Goal: Task Accomplishment & Management: Complete application form

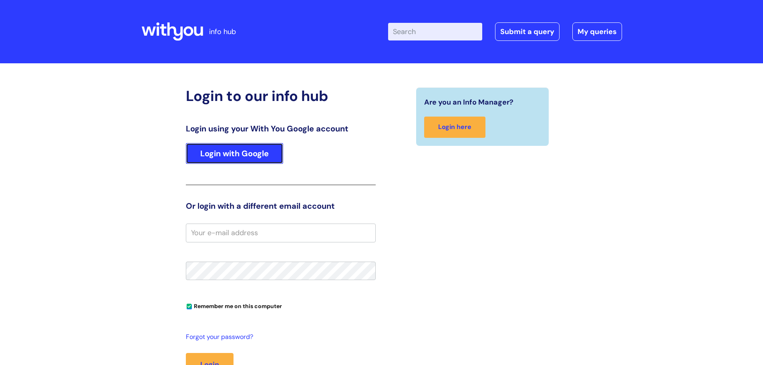
click at [231, 147] on link "Login with Google" at bounding box center [234, 153] width 97 height 21
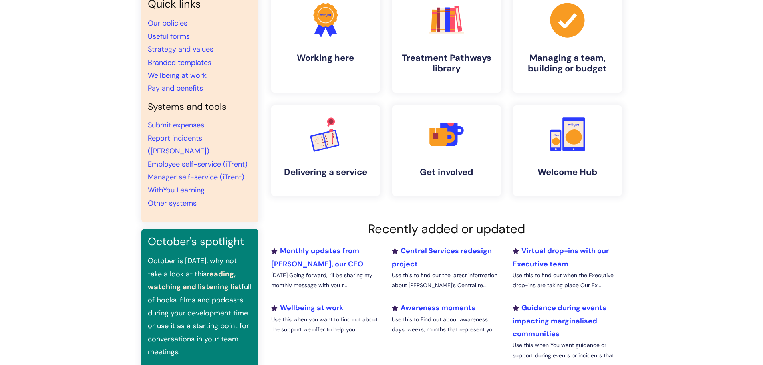
scroll to position [40, 0]
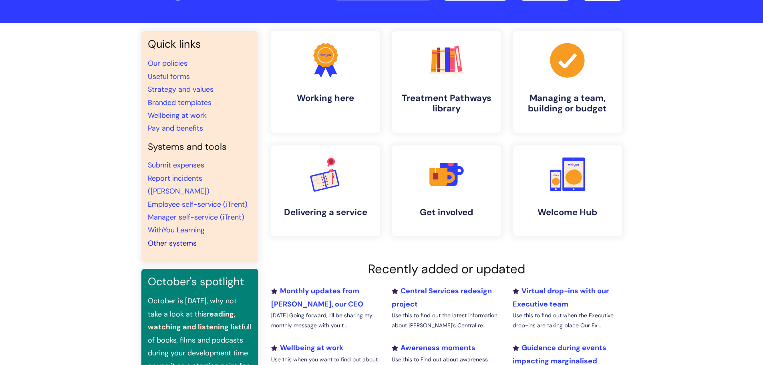
click at [174, 238] on link "Other systems" at bounding box center [172, 243] width 49 height 10
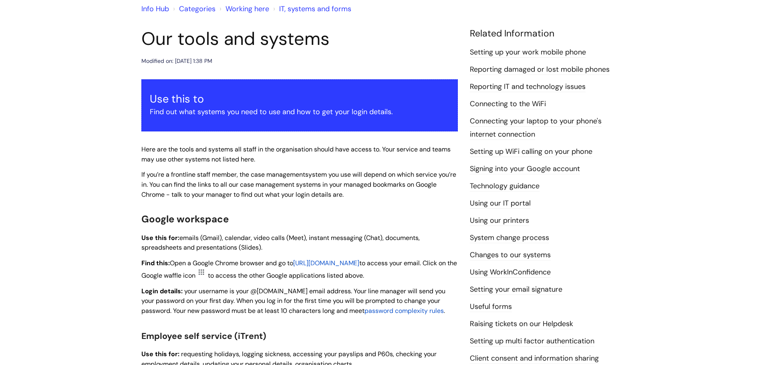
scroll to position [80, 0]
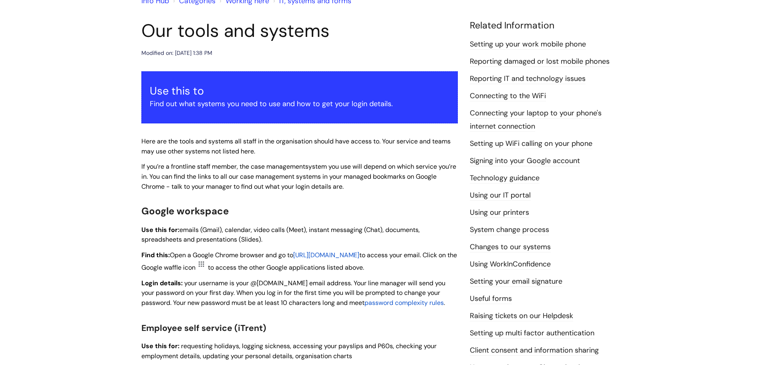
click at [512, 76] on link "Reporting IT and technology issues" at bounding box center [528, 79] width 116 height 10
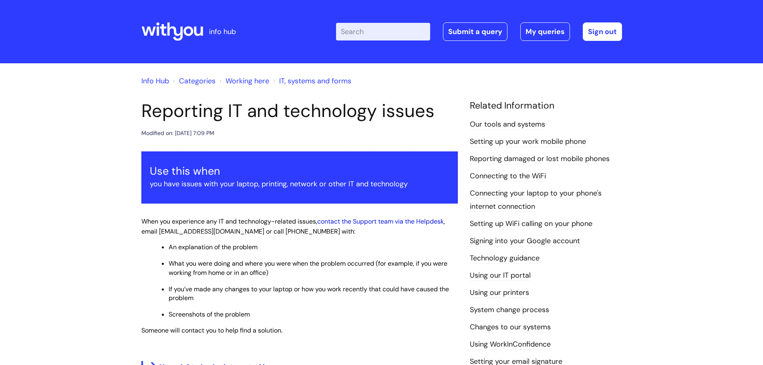
click at [390, 222] on link "contact the Support team via the Helpdesk" at bounding box center [380, 221] width 127 height 8
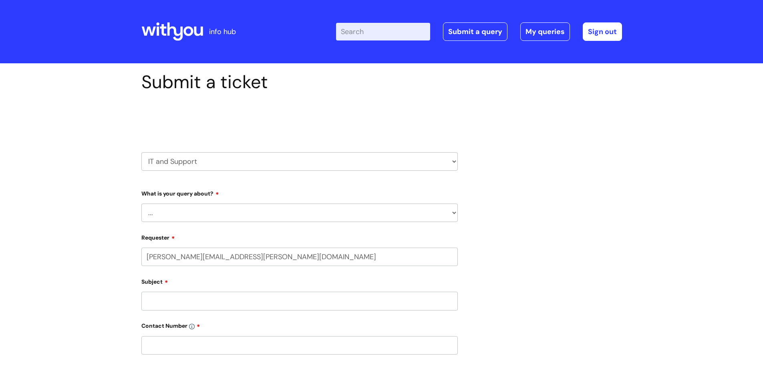
select select "80004286563"
click at [191, 213] on select "... Mobile Phone Reset & MFA Accounts, Starters and Leavers IT Hardware issue I…" at bounding box center [299, 212] width 316 height 18
select select "IT Hardware issue"
click at [141, 203] on select "... Mobile Phone Reset & MFA Accounts, Starters and Leavers IT Hardware issue I…" at bounding box center [299, 212] width 316 height 18
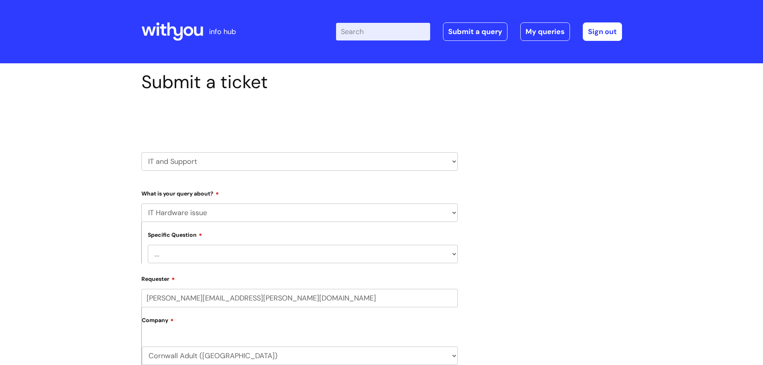
click at [173, 253] on select "... I need a new or replacement ... I’m waiting for new or replacement hardware…" at bounding box center [303, 254] width 310 height 18
select select "Problem with Laptop or Chromebook"
click at [148, 245] on select "... I need a new or replacement ... I’m waiting for new or replacement hardware…" at bounding box center [303, 254] width 310 height 18
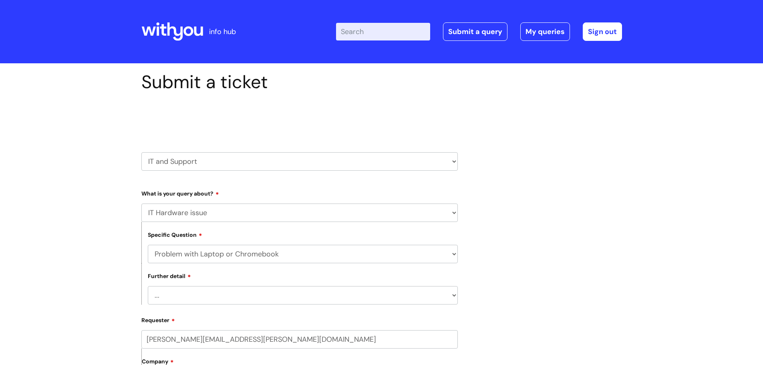
click at [174, 296] on select "... I’ve no sound / microphone I’ve got no internet or wifi I’ve got no camera …" at bounding box center [303, 295] width 310 height 18
click at [148, 286] on select "... I’ve no sound / microphone I’ve got no internet or wifi I’ve got no camera …" at bounding box center [303, 295] width 310 height 18
click at [188, 293] on select "... I’ve no sound / microphone I’ve got no internet or wifi I’ve got no camera …" at bounding box center [303, 295] width 310 height 18
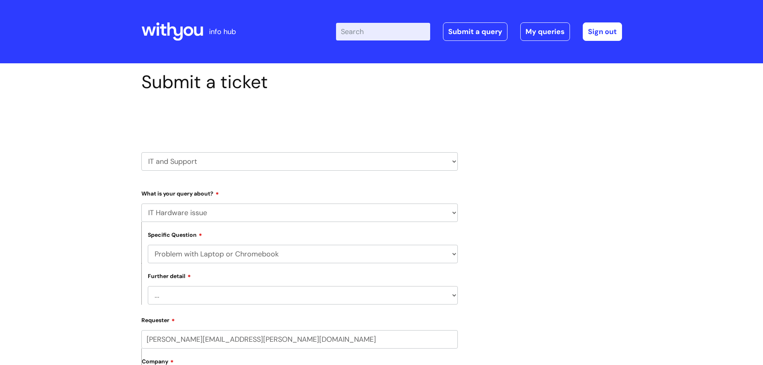
select select "I’ve got a display issue"
click at [148, 286] on select "... I’ve no sound / microphone I’ve got no internet or wifi I’ve got no camera …" at bounding box center [303, 295] width 310 height 18
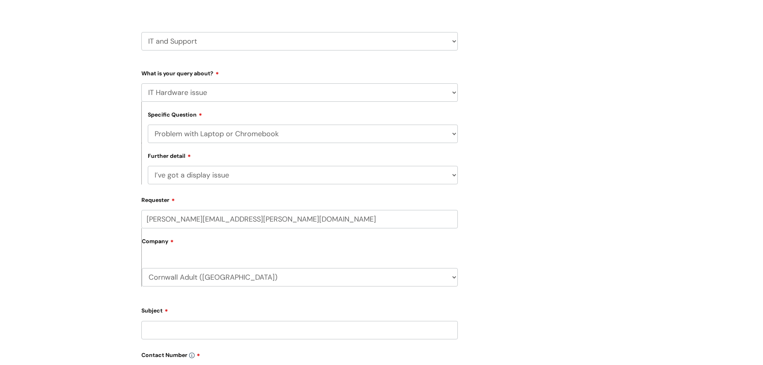
scroll to position [200, 0]
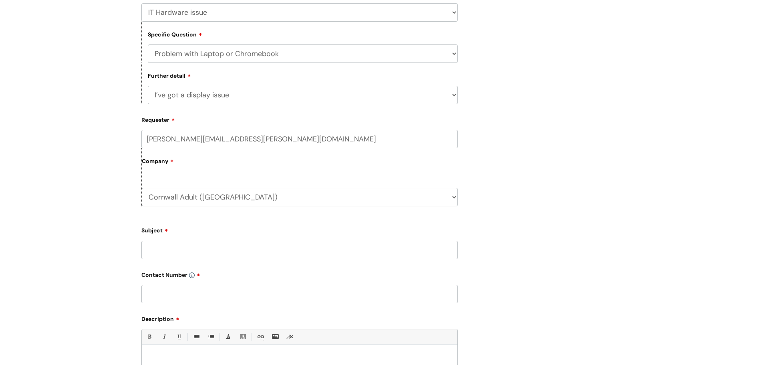
click at [169, 250] on input "Subject" at bounding box center [299, 250] width 316 height 18
click at [221, 250] on input "[PERSON_NAME] has a CHromebook" at bounding box center [299, 250] width 316 height 18
click at [272, 251] on input "[PERSON_NAME] has a Chromebook" at bounding box center [299, 250] width 316 height 18
click at [455, 250] on input "[PERSON_NAME] has a Chromebook with a faulty keyboard. She has an external lapt…" at bounding box center [299, 250] width 316 height 18
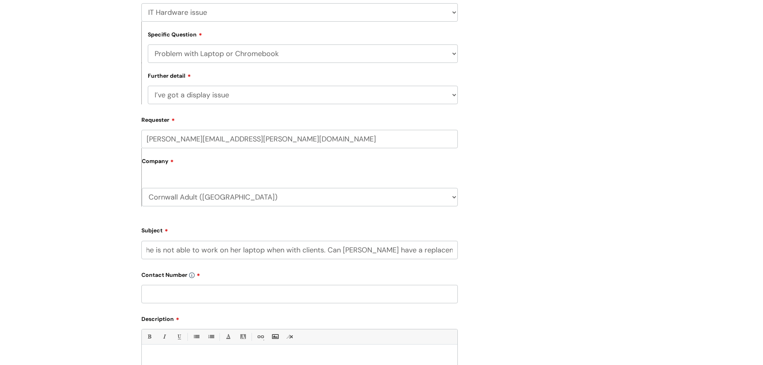
scroll to position [0, 511]
type input "[PERSON_NAME] has a Chromebook with a faulty keyboard. She has an external lapt…"
click at [173, 290] on input "text" at bounding box center [299, 294] width 316 height 18
type input "K"
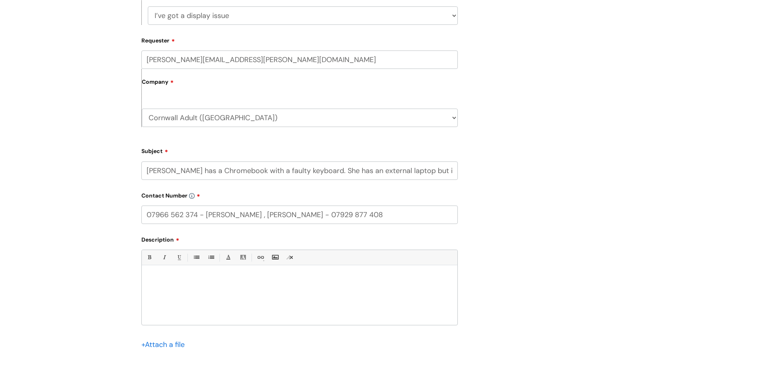
scroll to position [280, 0]
type input "07966 562 374 - [PERSON_NAME] , [PERSON_NAME] - 07929 877 408"
click at [163, 275] on p at bounding box center [300, 278] width 304 height 7
click at [154, 272] on div at bounding box center [300, 296] width 316 height 55
click at [361, 279] on p "[PERSON_NAME] had a Chromebook when she started on [DATE] which had a faulty ke…" at bounding box center [300, 278] width 304 height 7
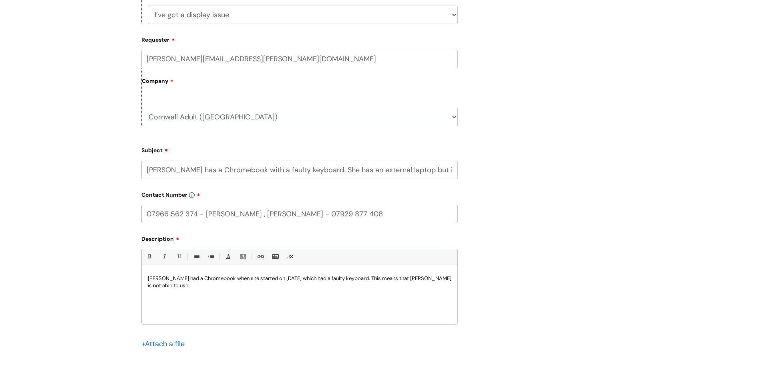
drag, startPoint x: 445, startPoint y: 278, endPoint x: 449, endPoint y: 280, distance: 4.7
click at [445, 278] on p "[PERSON_NAME] had a Chromebook when she started on [DATE] which had a faulty ke…" at bounding box center [300, 282] width 304 height 14
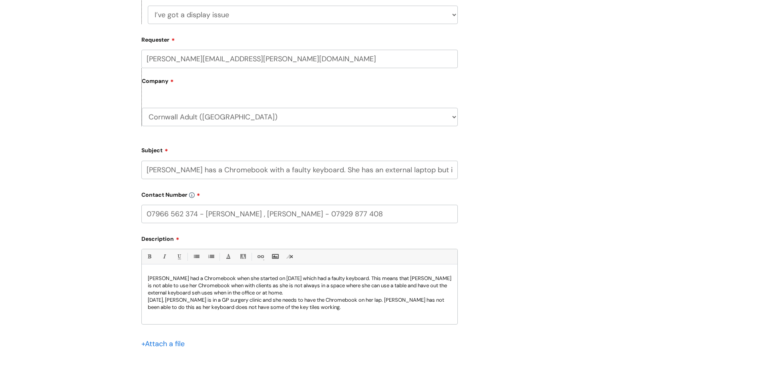
click at [366, 301] on p "[DATE], [PERSON_NAME] is in a GP surgery clinic and she needs to have the Chrom…" at bounding box center [300, 303] width 304 height 14
click at [293, 308] on p "[DATE], [PERSON_NAME] is in a GP surgery clinic and she needs to have the Chrom…" at bounding box center [300, 303] width 304 height 14
click at [285, 315] on p "[DATE], [PERSON_NAME] is in a GP surgery clinic and she needs to have the Chrom…" at bounding box center [300, 307] width 304 height 22
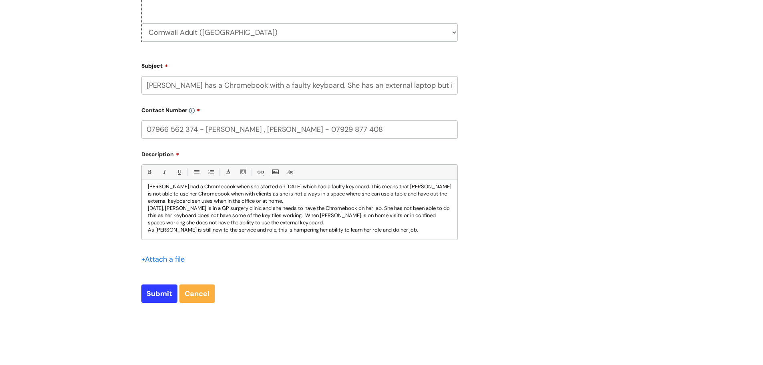
scroll to position [401, 0]
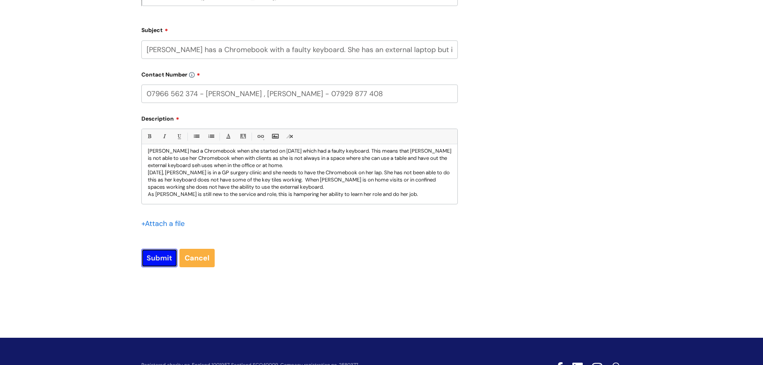
click at [154, 255] on input "Submit" at bounding box center [159, 258] width 36 height 18
type input "Please Wait..."
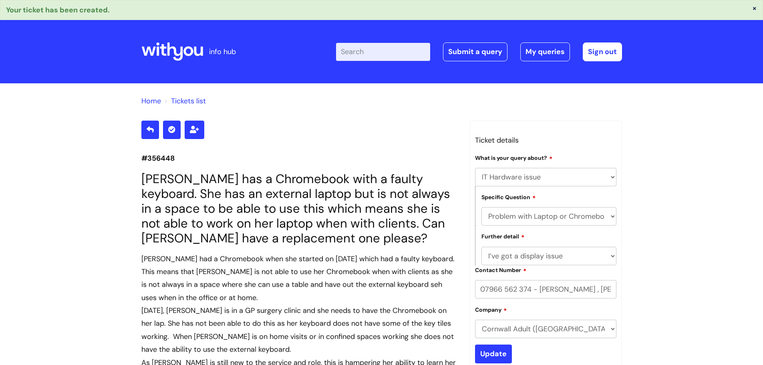
select select "IT Hardware issue"
select select "Problem with Laptop or Chromebook"
select select "I’ve got a display issue"
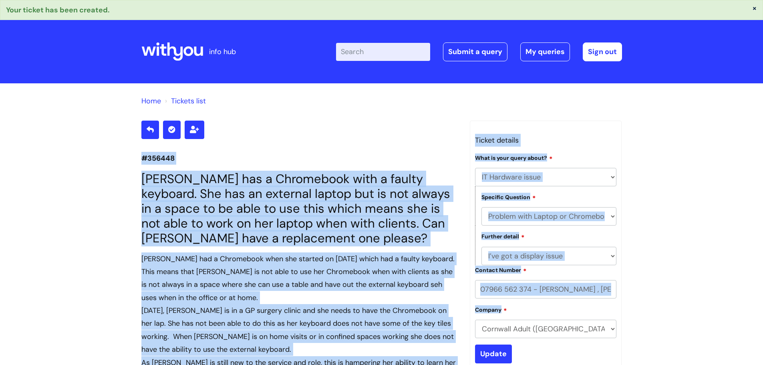
drag, startPoint x: 102, startPoint y: 150, endPoint x: 646, endPoint y: 316, distance: 568.5
click at [646, 316] on div "Home Tickets list #356448 Suzie Preston has a Chromebook with a faulty keyboard…" at bounding box center [381, 349] width 763 height 533
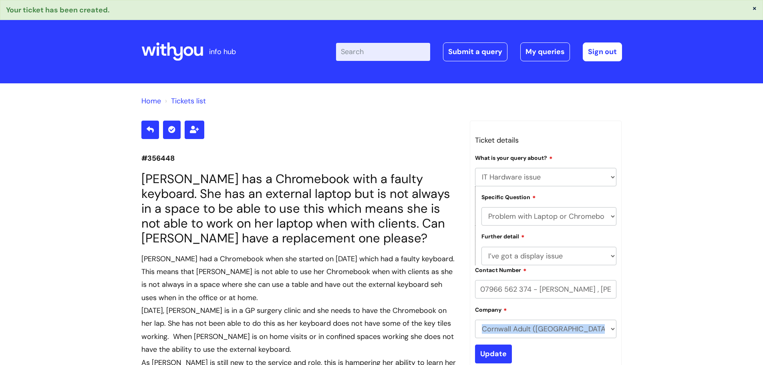
drag, startPoint x: 654, startPoint y: 349, endPoint x: 667, endPoint y: 338, distance: 16.8
click at [668, 338] on div "Home Tickets list #356448 Suzie Preston has a Chromebook with a faulty keyboard…" at bounding box center [381, 349] width 763 height 533
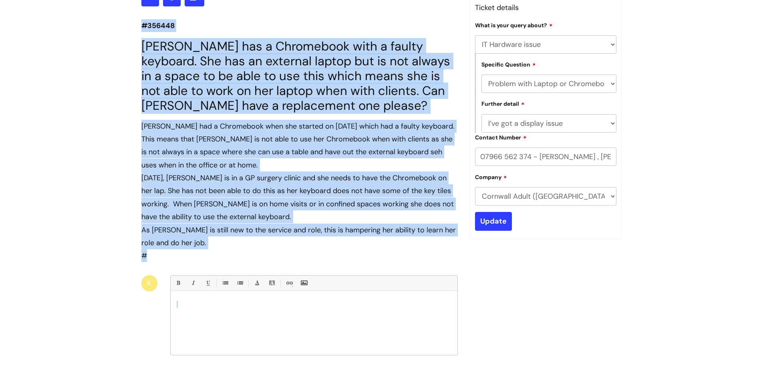
scroll to position [153, 0]
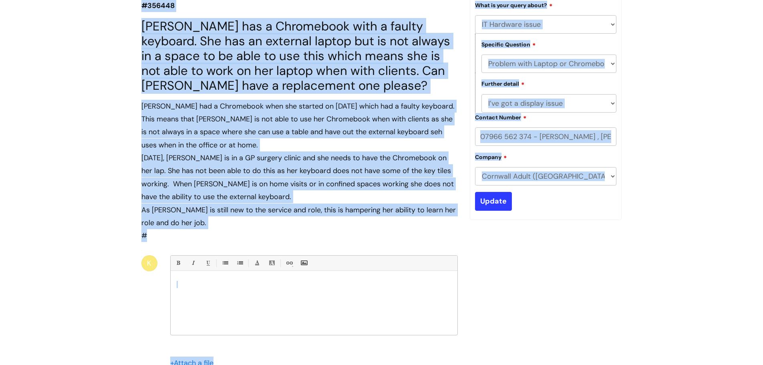
drag, startPoint x: 138, startPoint y: 93, endPoint x: 548, endPoint y: 252, distance: 440.2
click at [548, 252] on div "Home Tickets list #356448 Suzie Preston has a Chromebook with a faulty keyboard…" at bounding box center [381, 197] width 763 height 533
copy div "Home Tickets list #356448 Suzie Preston has a Chromebook with a faulty keyboard…"
